Goal: Task Accomplishment & Management: Use online tool/utility

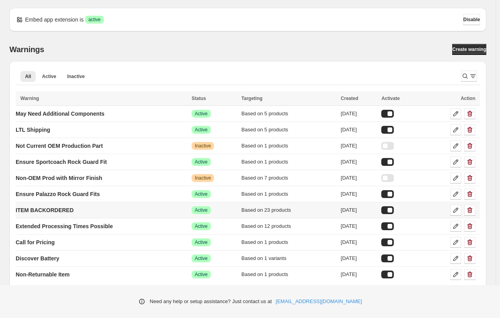
scroll to position [7, 0]
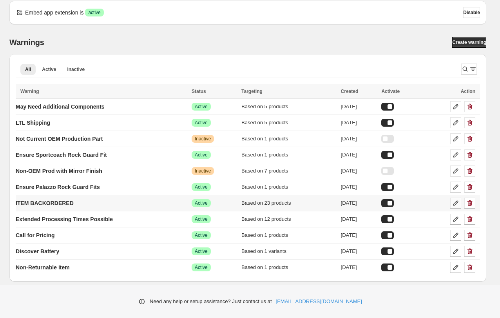
click at [459, 203] on icon at bounding box center [456, 203] width 8 height 8
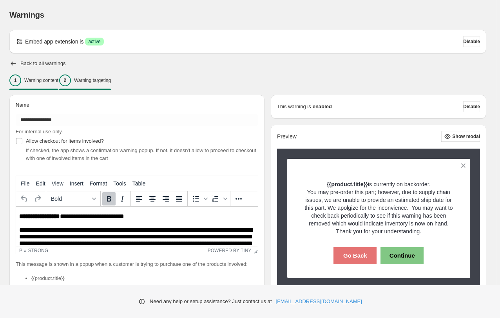
click at [97, 85] on div "2 Warning targeting" at bounding box center [85, 80] width 52 height 12
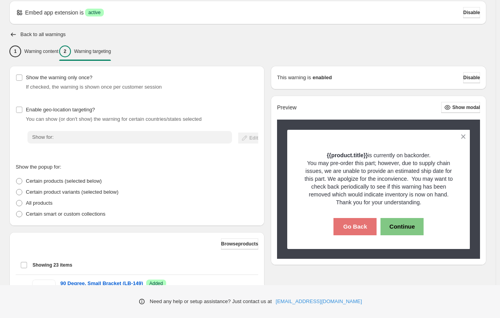
scroll to position [78, 0]
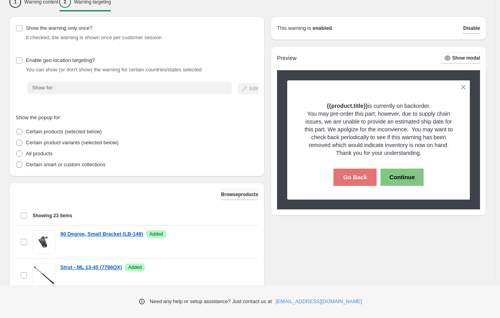
click at [225, 194] on span "Browse products" at bounding box center [239, 194] width 37 height 6
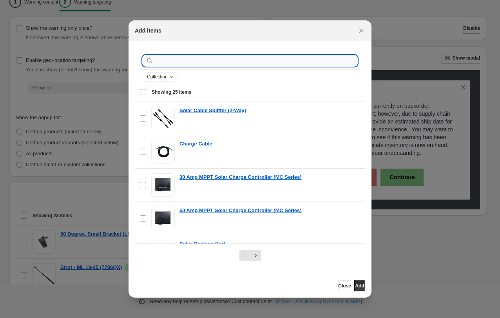
click at [176, 58] on input ":r1j:" at bounding box center [256, 60] width 202 height 11
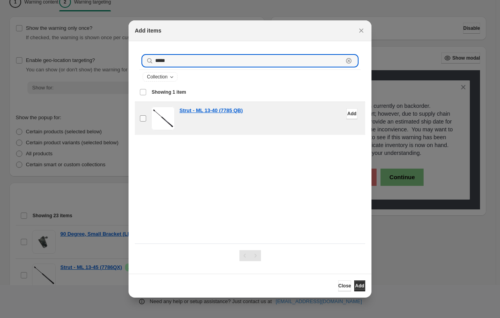
type input "*****"
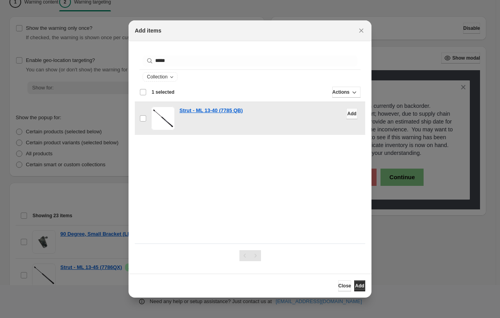
click at [347, 112] on span "Add" at bounding box center [351, 113] width 9 height 6
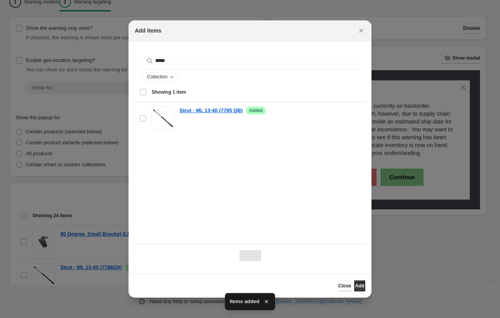
click at [338, 284] on span "Close" at bounding box center [344, 285] width 13 height 6
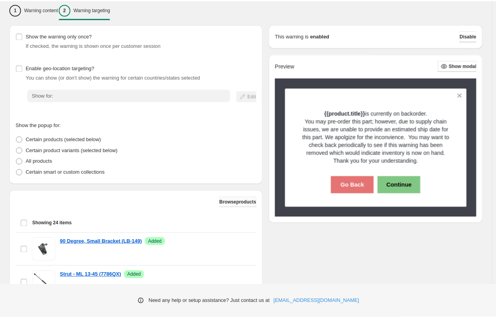
scroll to position [233, 0]
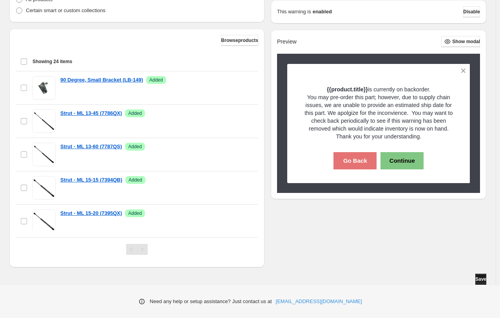
drag, startPoint x: 477, startPoint y: 279, endPoint x: 471, endPoint y: 282, distance: 6.7
click at [477, 279] on span "Save" at bounding box center [480, 279] width 11 height 6
